Goal: Task Accomplishment & Management: Use online tool/utility

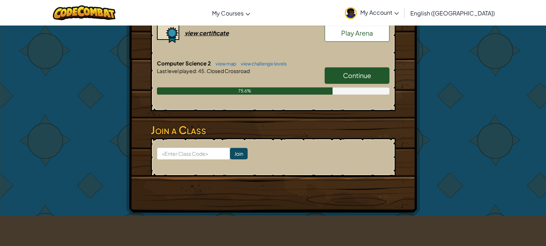
scroll to position [225, 0]
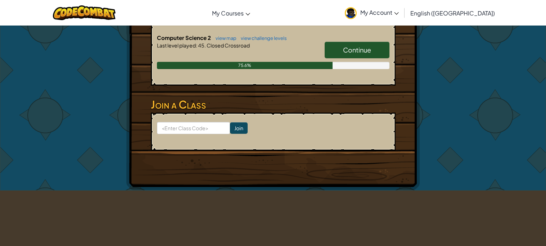
click at [366, 46] on span "Continue" at bounding box center [357, 50] width 28 height 8
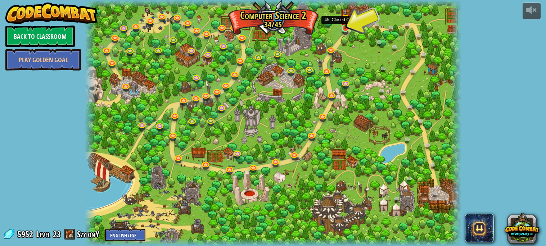
click at [346, 25] on img at bounding box center [345, 18] width 9 height 21
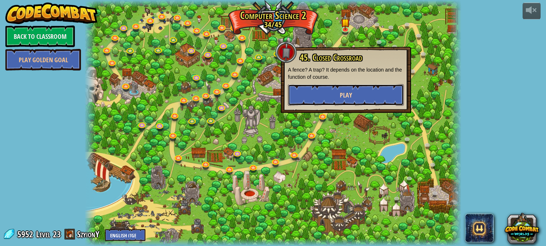
click at [320, 89] on button "Play" at bounding box center [346, 95] width 116 height 22
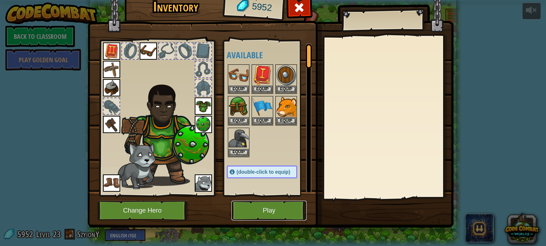
click at [246, 214] on button "Play" at bounding box center [269, 211] width 75 height 20
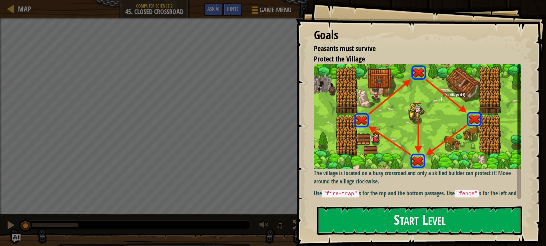
click at [379, 195] on p "Use "fire-trap" s for the top and the bottom passages. Use "fence" s for the le…" at bounding box center [417, 197] width 207 height 17
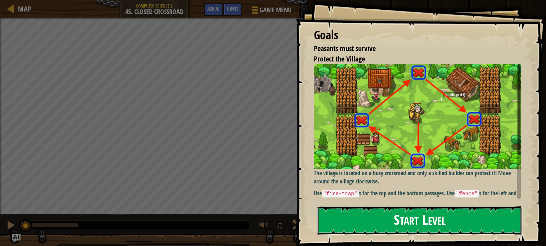
click at [371, 223] on button "Start Level" at bounding box center [419, 221] width 205 height 28
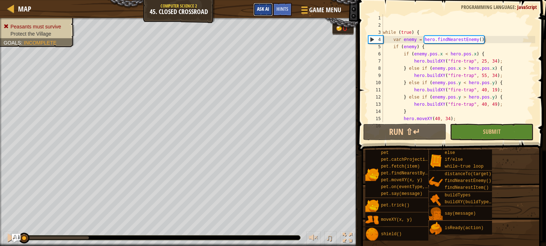
click at [267, 8] on span "Ask AI" at bounding box center [263, 8] width 12 height 7
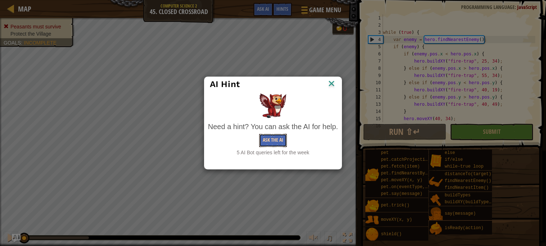
click at [265, 138] on button "Ask the AI" at bounding box center [273, 140] width 28 height 13
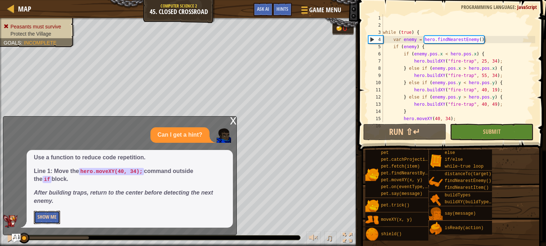
click at [55, 216] on button "Show Me" at bounding box center [47, 217] width 26 height 13
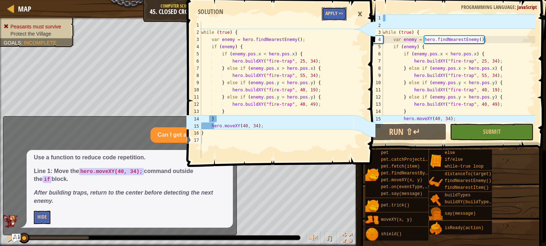
click at [330, 15] on button "Apply =>" at bounding box center [334, 13] width 25 height 13
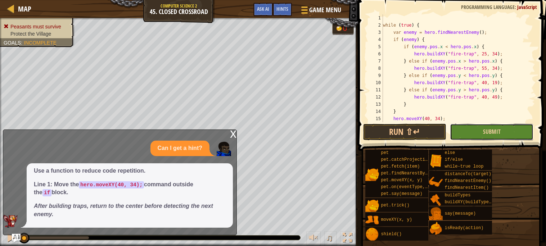
click at [464, 137] on button "Submit" at bounding box center [492, 132] width 84 height 17
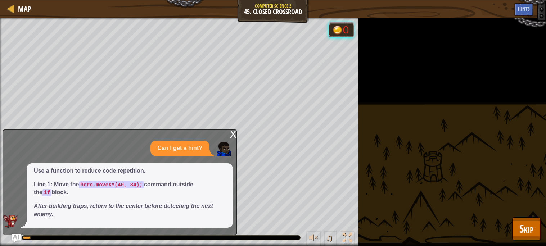
click at [228, 135] on div "x Can I get a hint? Use a function to reduce code repetition. Line 1: Move the …" at bounding box center [120, 183] width 234 height 106
click at [234, 134] on div "x" at bounding box center [233, 133] width 6 height 7
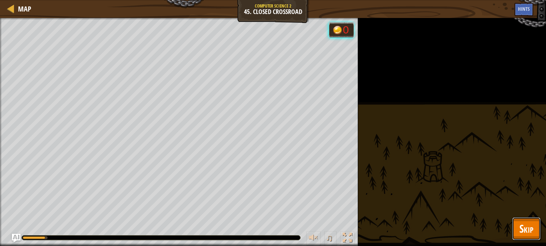
click at [529, 224] on span "Skip" at bounding box center [527, 229] width 14 height 15
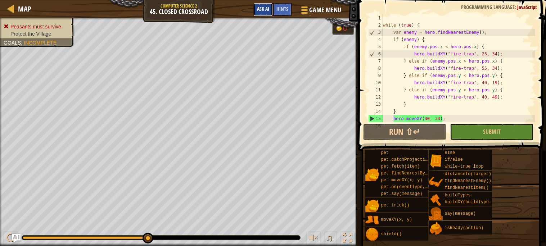
click at [268, 10] on span "Ask AI" at bounding box center [263, 8] width 12 height 7
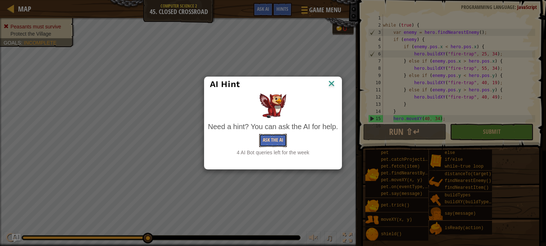
click at [268, 141] on button "Ask the AI" at bounding box center [273, 140] width 28 height 13
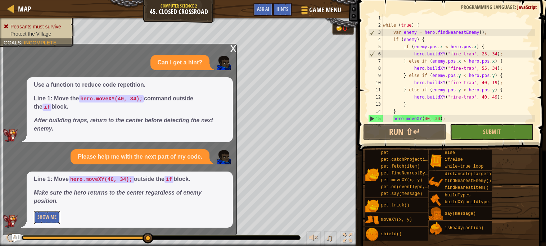
click at [45, 214] on button "Show Me" at bounding box center [47, 217] width 26 height 13
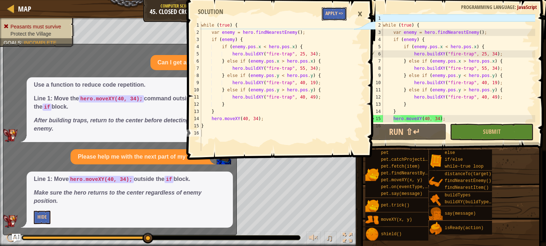
click at [337, 9] on button "Apply =>" at bounding box center [334, 13] width 25 height 13
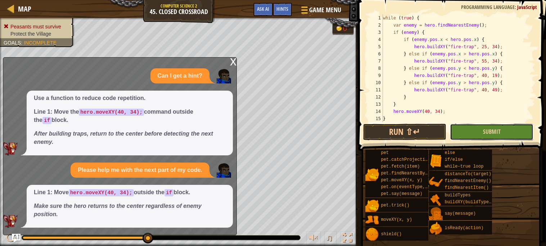
click at [466, 132] on button "Submit" at bounding box center [492, 132] width 84 height 17
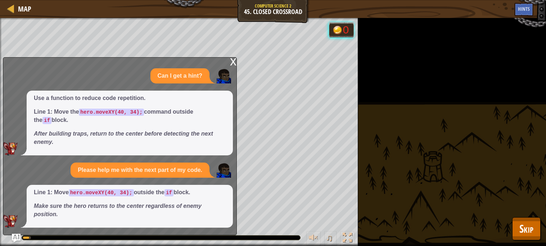
click at [231, 65] on div "x" at bounding box center [233, 61] width 6 height 7
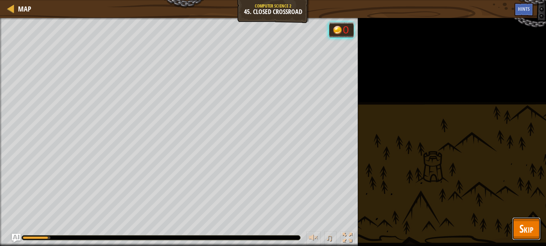
click at [536, 232] on button "Skip" at bounding box center [527, 229] width 28 height 23
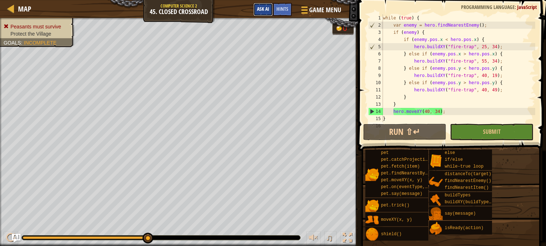
click at [264, 10] on span "Ask AI" at bounding box center [263, 8] width 12 height 7
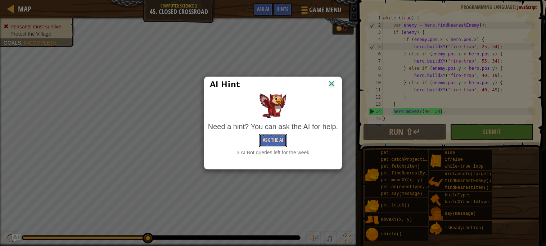
click at [284, 135] on button "Ask the AI" at bounding box center [273, 140] width 28 height 13
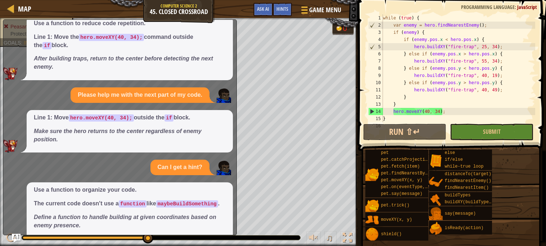
scroll to position [62, 0]
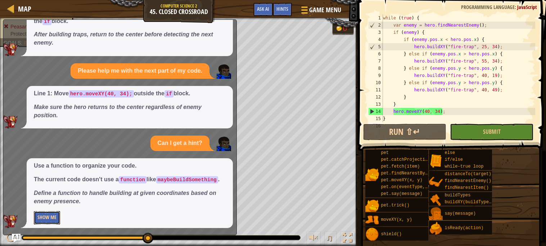
click at [50, 217] on button "Show Me" at bounding box center [47, 217] width 26 height 13
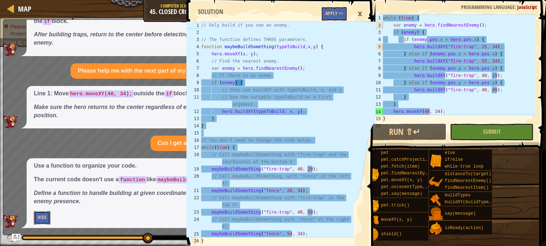
scroll to position [7, 0]
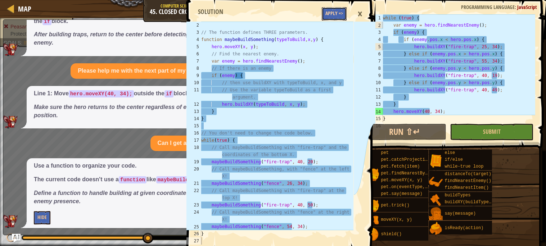
click at [329, 17] on button "Apply =>" at bounding box center [334, 13] width 25 height 13
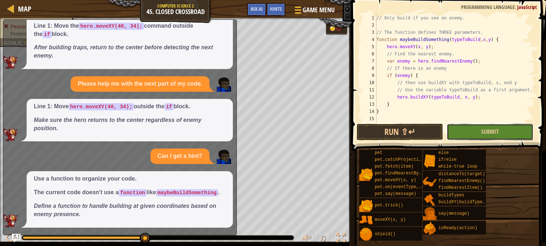
click at [462, 129] on button "Submit" at bounding box center [490, 132] width 86 height 17
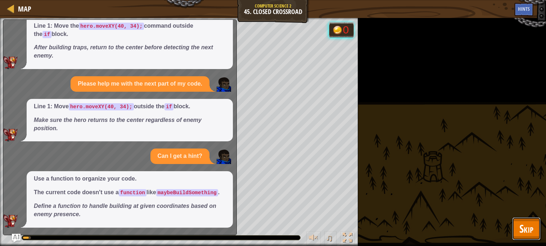
click at [525, 228] on span "Skip" at bounding box center [527, 229] width 14 height 15
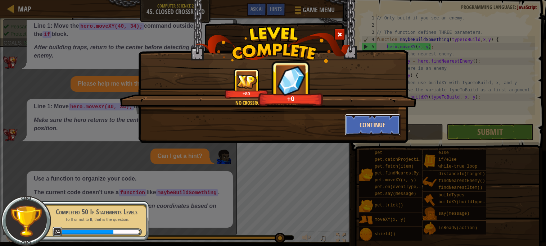
click at [373, 124] on button "Continue" at bounding box center [373, 125] width 56 height 22
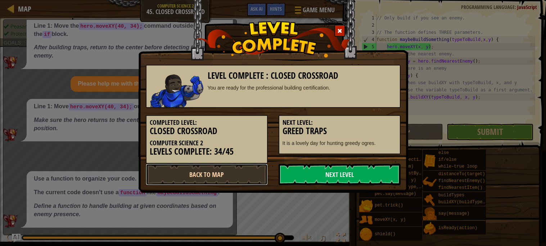
click at [209, 178] on link "Back to Map" at bounding box center [207, 175] width 122 height 22
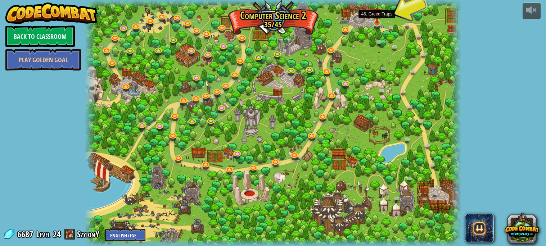
click at [376, 22] on img at bounding box center [377, 13] width 9 height 21
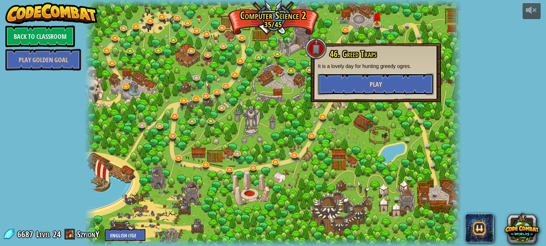
click at [374, 81] on span "Play" at bounding box center [376, 84] width 12 height 9
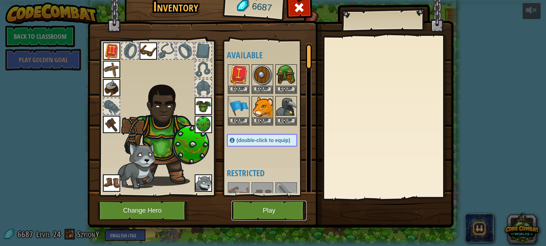
click at [272, 213] on button "Play" at bounding box center [269, 211] width 75 height 20
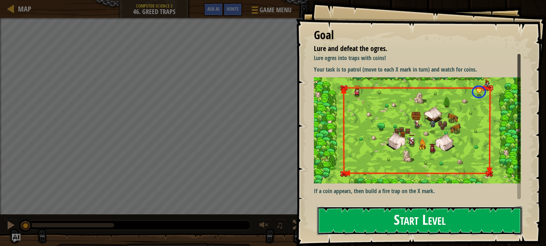
click at [395, 207] on button "Start Level" at bounding box center [419, 221] width 205 height 28
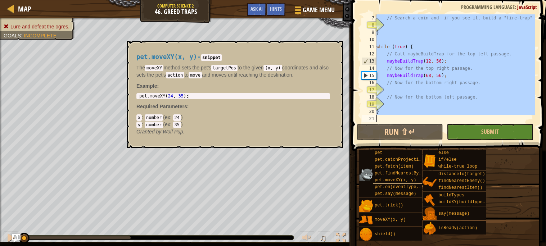
scroll to position [43, 0]
drag, startPoint x: 377, startPoint y: 17, endPoint x: 413, endPoint y: 180, distance: 167.1
click at [413, 180] on div "Hints 7 8 9 10 11 12 13 14 15 16 17 18 19 20 21 // Search a coin and if you see…" at bounding box center [448, 121] width 197 height 243
type textarea "}"
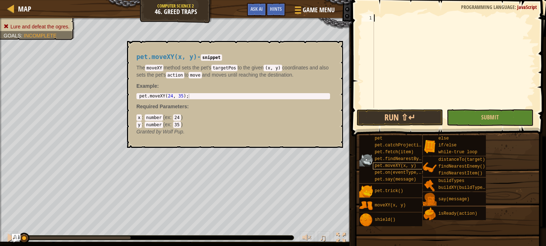
paste textarea "while (true) {"
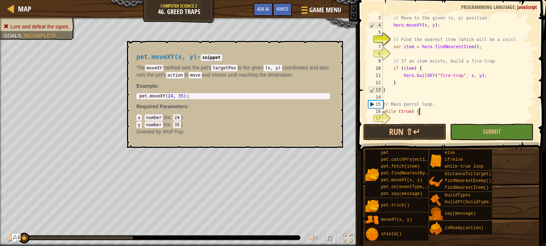
scroll to position [21, 0]
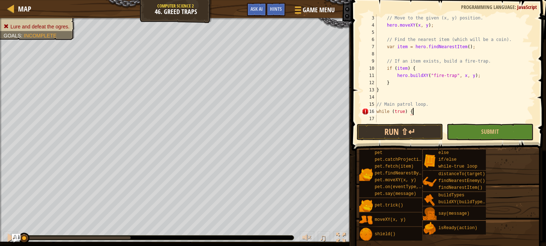
paste textarea "}"
type textarea "}"
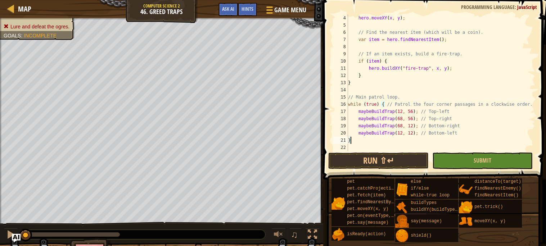
scroll to position [0, 0]
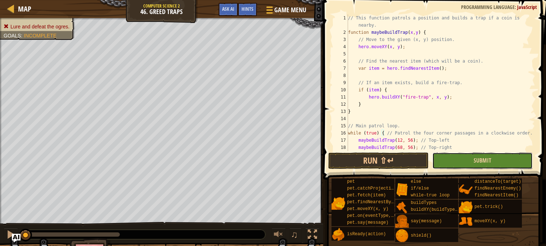
click at [460, 168] on button "Submit" at bounding box center [483, 161] width 100 height 17
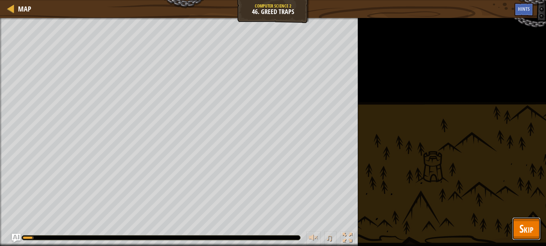
click at [529, 230] on span "Skip" at bounding box center [527, 229] width 14 height 15
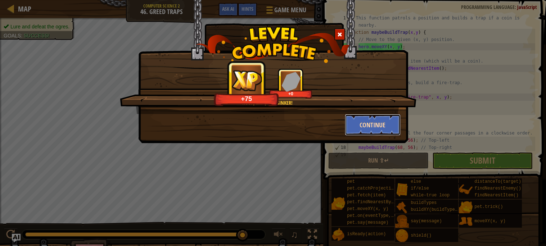
click at [377, 126] on button "Continue" at bounding box center [373, 125] width 56 height 22
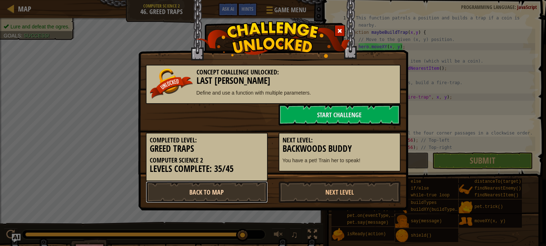
click at [220, 182] on link "Back to Map" at bounding box center [207, 193] width 122 height 22
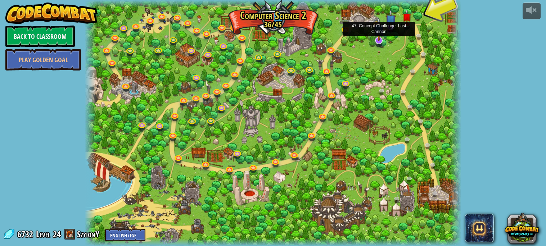
click at [381, 37] on img at bounding box center [379, 29] width 10 height 24
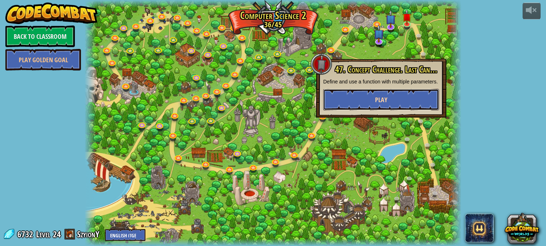
click at [366, 107] on button "Play" at bounding box center [381, 100] width 116 height 22
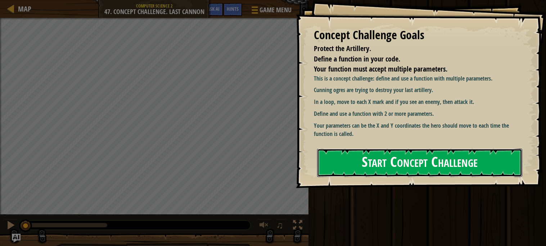
click at [360, 168] on button "Start Concept Challenge" at bounding box center [419, 163] width 205 height 28
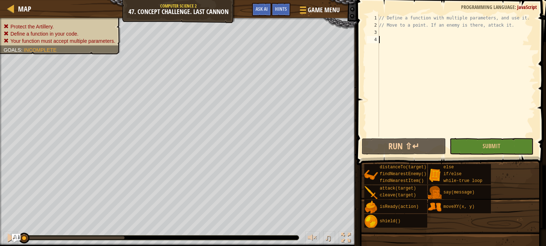
paste textarea "}"
type textarea "}"
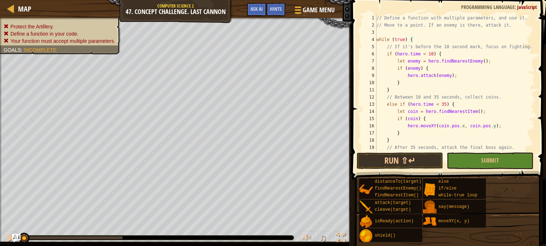
scroll to position [57, 0]
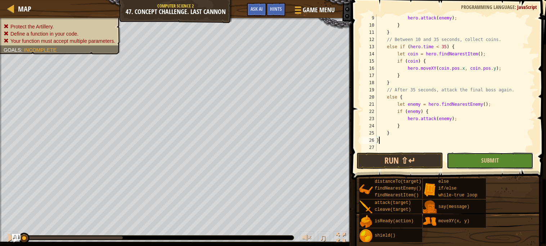
click at [460, 160] on button "Submit" at bounding box center [490, 161] width 86 height 17
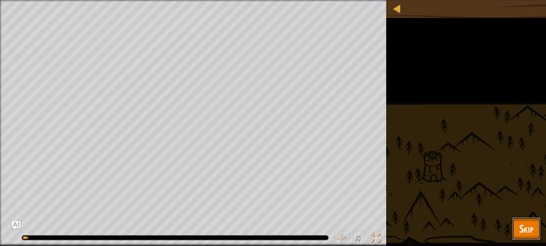
click at [535, 225] on button "Skip" at bounding box center [527, 229] width 28 height 23
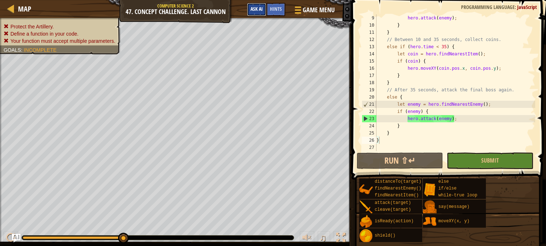
click at [259, 10] on span "Ask AI" at bounding box center [257, 8] width 12 height 7
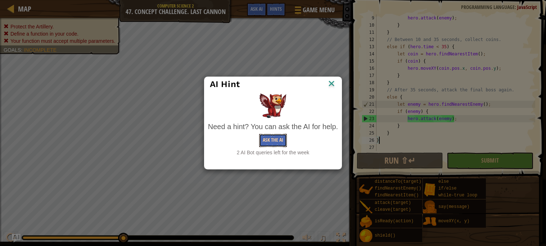
click at [273, 142] on button "Ask the AI" at bounding box center [273, 140] width 28 height 13
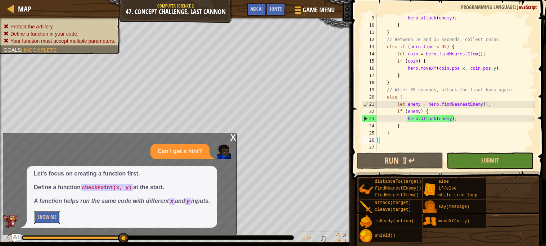
click at [41, 215] on button "Show Me" at bounding box center [47, 217] width 26 height 13
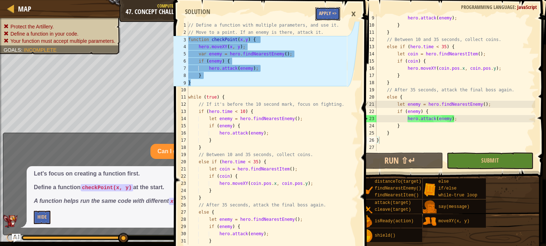
click at [332, 13] on button "Apply =>" at bounding box center [328, 13] width 25 height 13
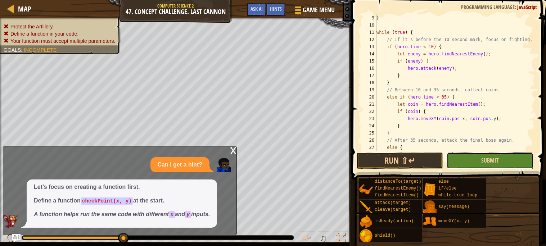
click at [471, 161] on button "Submit" at bounding box center [490, 161] width 86 height 17
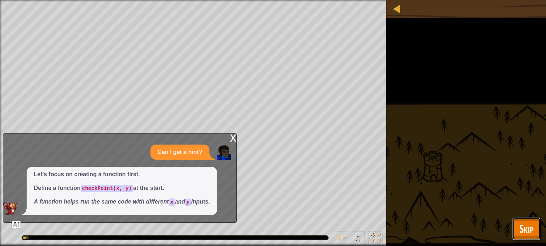
click at [534, 226] on button "Skip" at bounding box center [527, 229] width 28 height 23
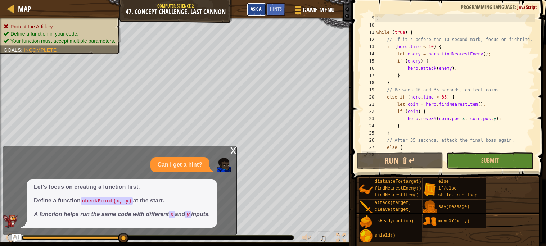
click at [253, 12] on button "Ask AI" at bounding box center [256, 9] width 19 height 13
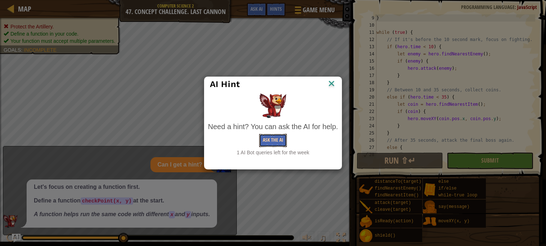
click at [264, 137] on button "Ask the AI" at bounding box center [273, 140] width 28 height 13
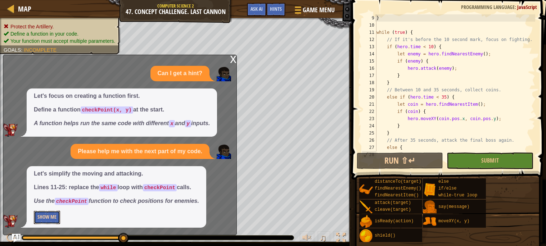
click at [47, 219] on button "Show Me" at bounding box center [47, 217] width 26 height 13
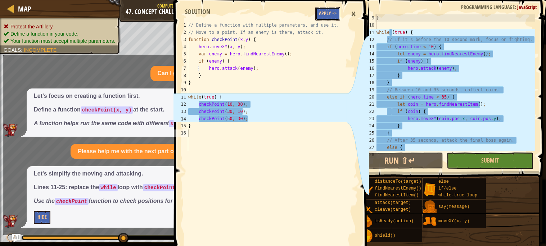
click at [330, 13] on button "Apply =>" at bounding box center [328, 13] width 25 height 13
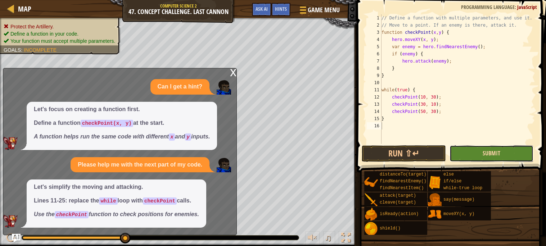
click at [495, 149] on span "Submit" at bounding box center [492, 153] width 18 height 8
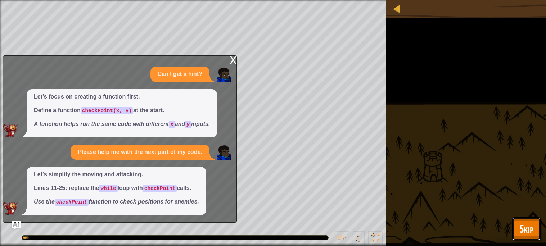
click at [535, 232] on button "Skip" at bounding box center [527, 229] width 28 height 23
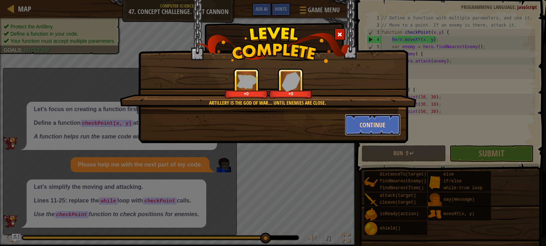
click at [365, 120] on button "Continue" at bounding box center [373, 125] width 56 height 22
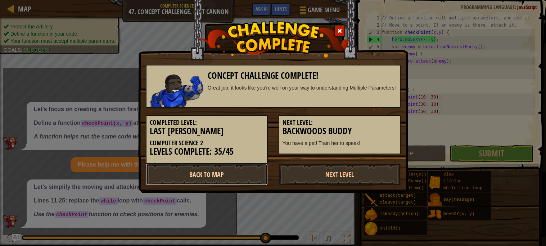
click at [220, 170] on link "Back to Map" at bounding box center [207, 175] width 122 height 22
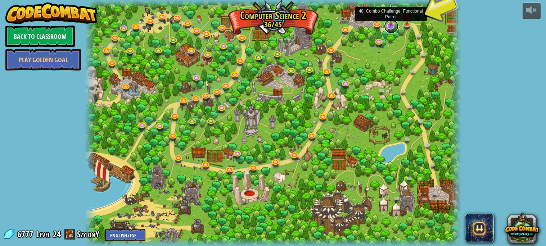
click at [390, 30] on link at bounding box center [391, 26] width 14 height 14
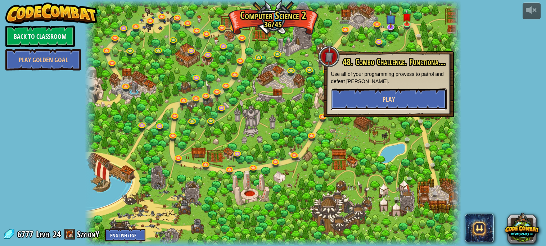
click at [366, 100] on button "Play" at bounding box center [389, 100] width 116 height 22
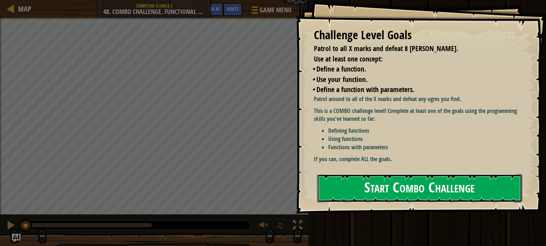
click at [388, 179] on button "Start Combo Challenge" at bounding box center [419, 188] width 205 height 28
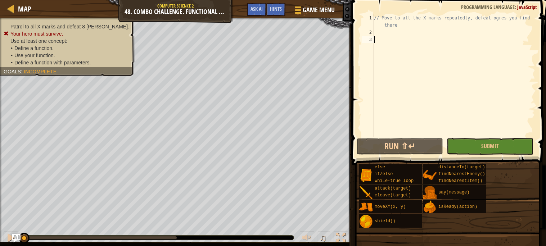
type textarea "}"
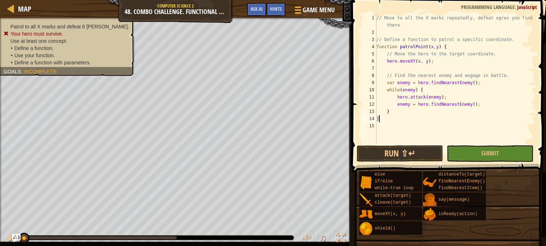
paste textarea
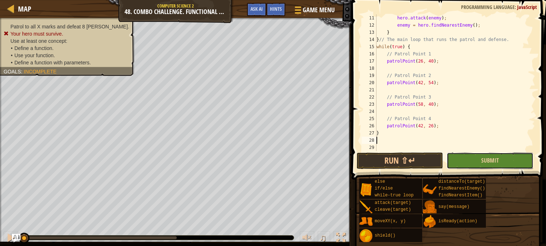
click at [502, 157] on button "Submit" at bounding box center [490, 161] width 86 height 17
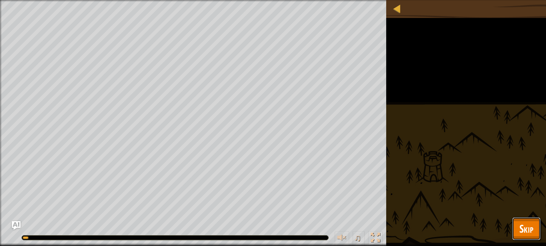
click at [517, 226] on button "Skip" at bounding box center [527, 229] width 28 height 23
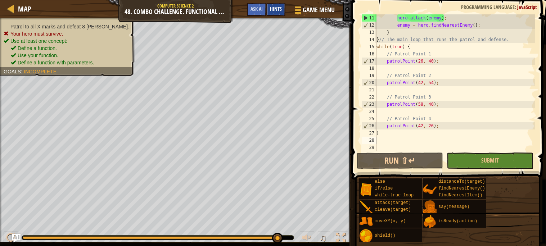
click at [269, 12] on div "Hints" at bounding box center [276, 9] width 19 height 13
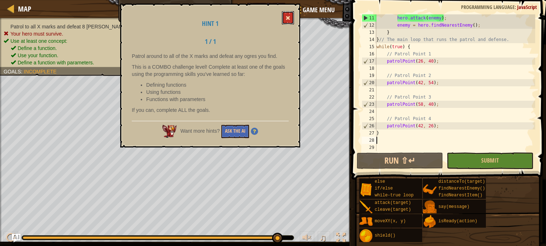
click at [290, 14] on button at bounding box center [288, 17] width 12 height 13
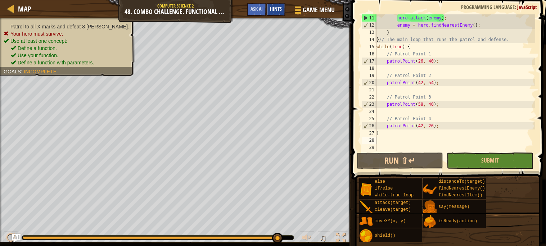
click at [267, 11] on div "Hints" at bounding box center [276, 9] width 19 height 13
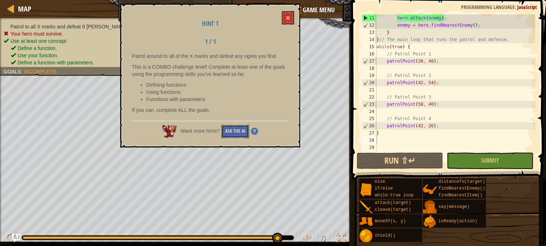
click at [238, 135] on button "Ask the AI" at bounding box center [236, 131] width 28 height 13
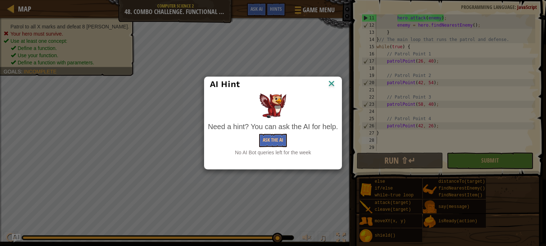
click at [332, 82] on img at bounding box center [331, 84] width 9 height 11
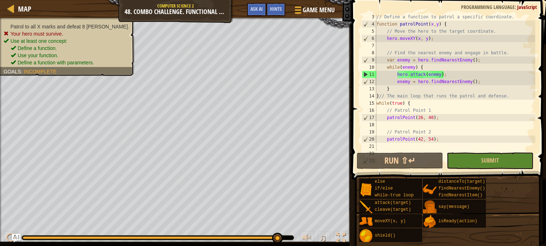
scroll to position [23, 0]
click at [394, 156] on button "Run ⇧↵" at bounding box center [400, 161] width 86 height 17
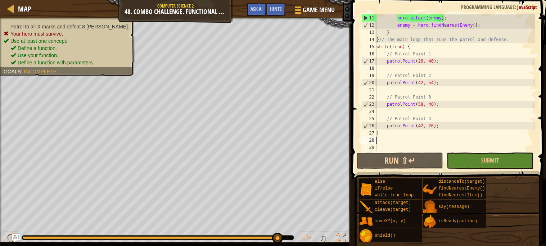
scroll to position [79, 0]
click at [259, 11] on span "Ask AI" at bounding box center [257, 8] width 12 height 7
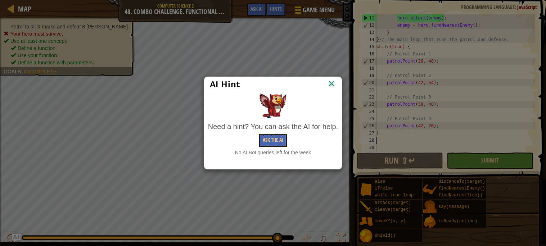
click at [332, 81] on img at bounding box center [331, 84] width 9 height 11
